Goal: Information Seeking & Learning: Find specific fact

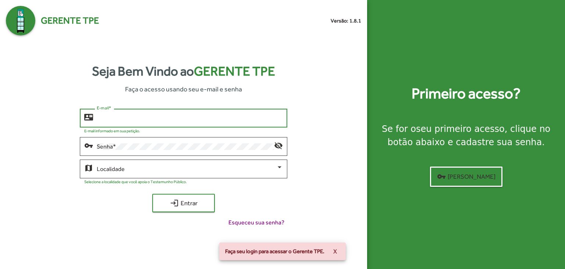
click at [144, 120] on input "E-mail *" at bounding box center [190, 118] width 186 height 7
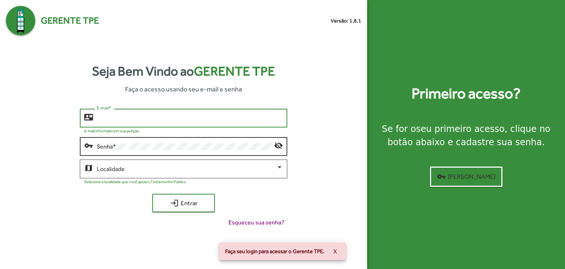
click at [144, 143] on div "Senha *" at bounding box center [185, 145] width 177 height 20
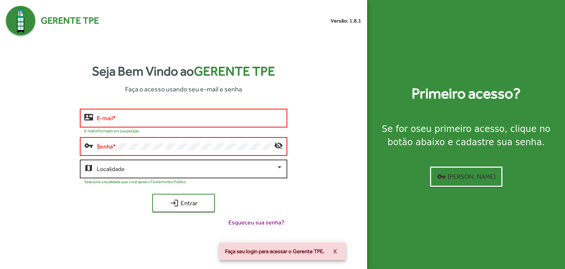
click at [148, 165] on div "Localidade" at bounding box center [190, 168] width 186 height 20
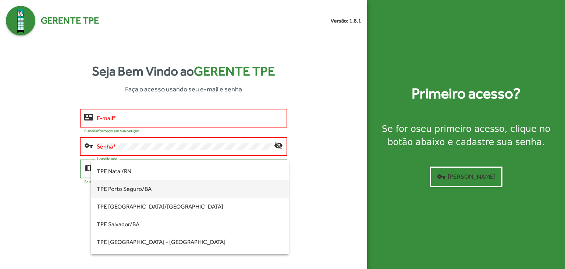
scroll to position [184, 0]
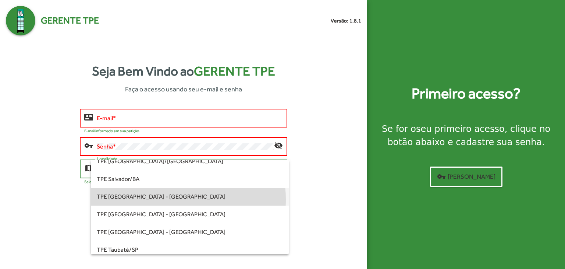
click at [161, 199] on span "TPE [GEOGRAPHIC_DATA] - [GEOGRAPHIC_DATA]" at bounding box center [190, 197] width 186 height 18
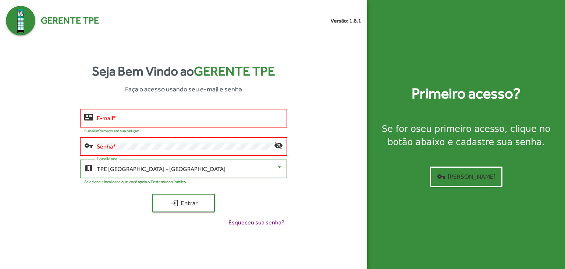
click at [147, 141] on div "Senha *" at bounding box center [185, 145] width 177 height 20
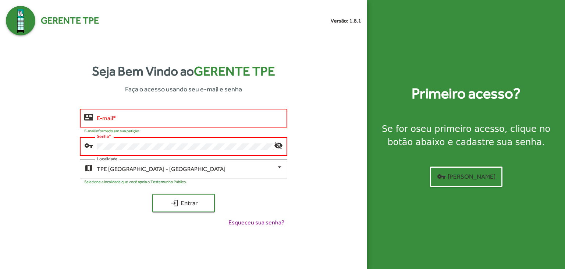
click at [150, 113] on div "E-mail *" at bounding box center [190, 117] width 186 height 20
click at [150, 117] on input "E-mail *" at bounding box center [190, 118] width 186 height 7
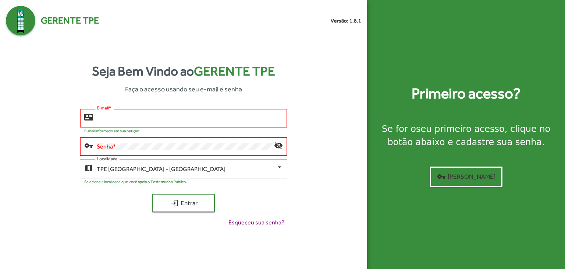
click at [150, 117] on input "E-mail *" at bounding box center [190, 118] width 186 height 7
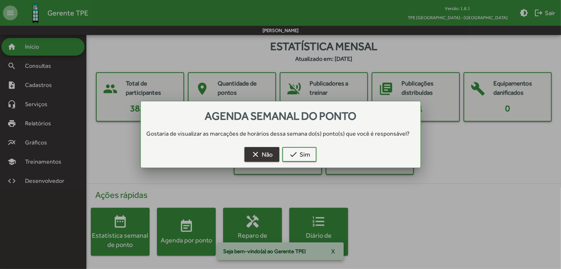
click at [256, 151] on mat-icon "clear" at bounding box center [255, 154] width 9 height 9
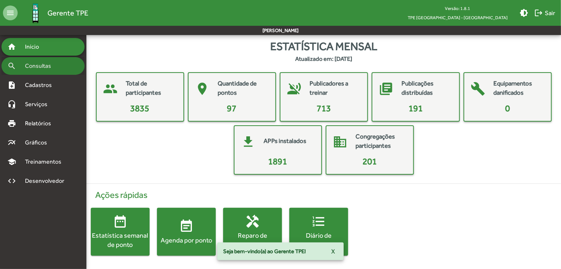
click at [39, 65] on span "Consultas" at bounding box center [41, 65] width 40 height 9
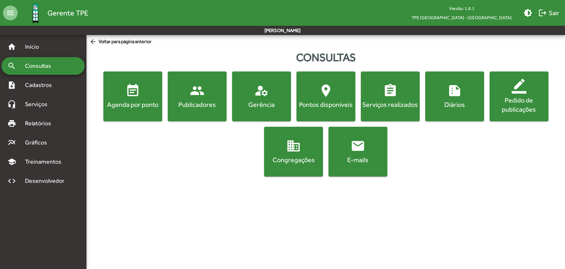
click at [330, 103] on div "Pontos disponíveis" at bounding box center [326, 104] width 56 height 9
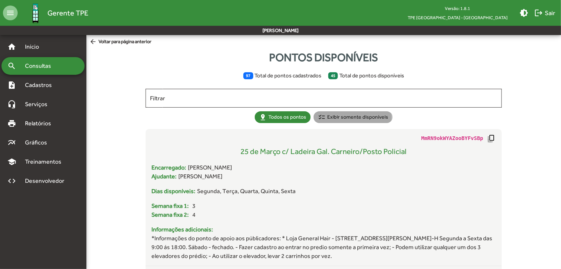
click at [340, 117] on mat-chip "checklist Exibir somente disponíveis" at bounding box center [353, 117] width 79 height 12
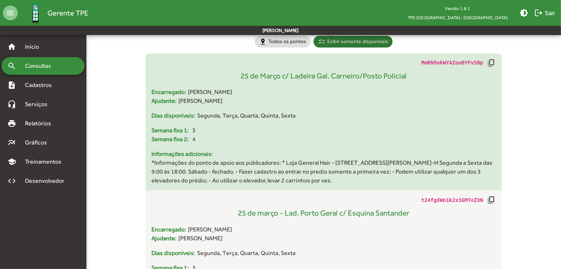
scroll to position [110, 0]
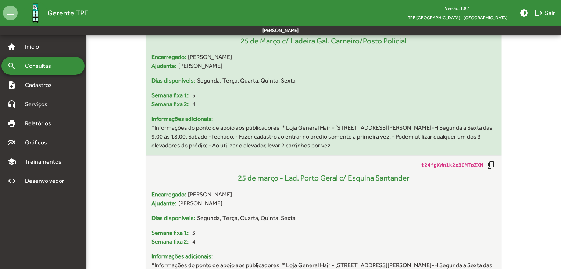
drag, startPoint x: 152, startPoint y: 128, endPoint x: 390, endPoint y: 142, distance: 237.6
click at [390, 142] on span "*Informações do ponto de apoio aos públicadores: * Loja General Hair - Praça Ma…" at bounding box center [324, 136] width 344 height 26
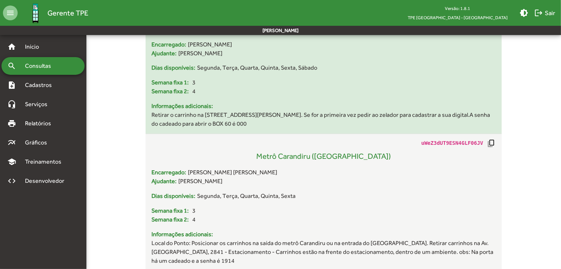
scroll to position [2060, 0]
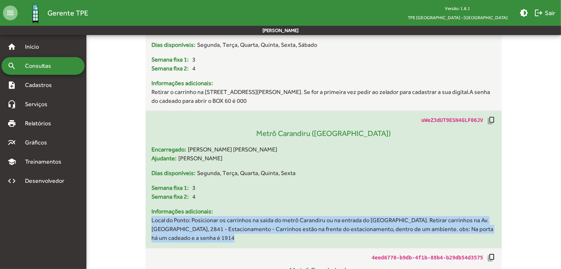
drag, startPoint x: 223, startPoint y: 220, endPoint x: 150, endPoint y: 203, distance: 74.8
click at [150, 203] on div "uWeZ3dUT9ESN4GLF06JV copy_all Metrô Carandiru (Lado Parque da Juventude) Encarr…" at bounding box center [324, 179] width 356 height 127
copy span "Local do Ponto: Posicionar os carrinhos na saída do metrô Carandiru ou na entra…"
